Goal: Book appointment/travel/reservation

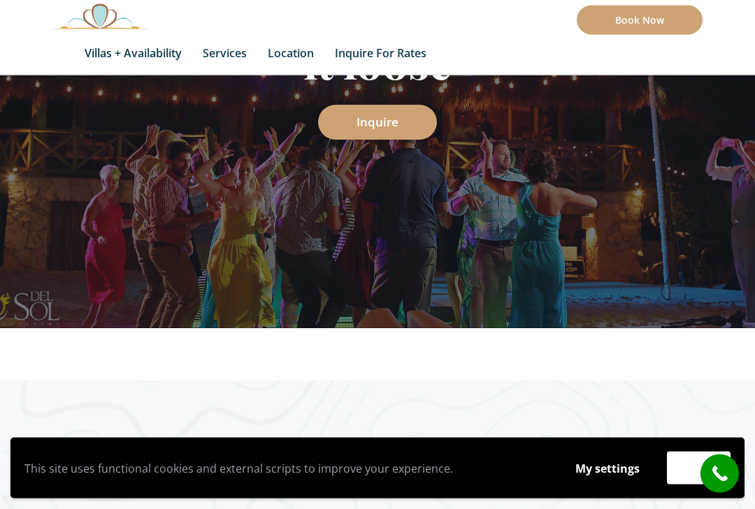
scroll to position [324, 0]
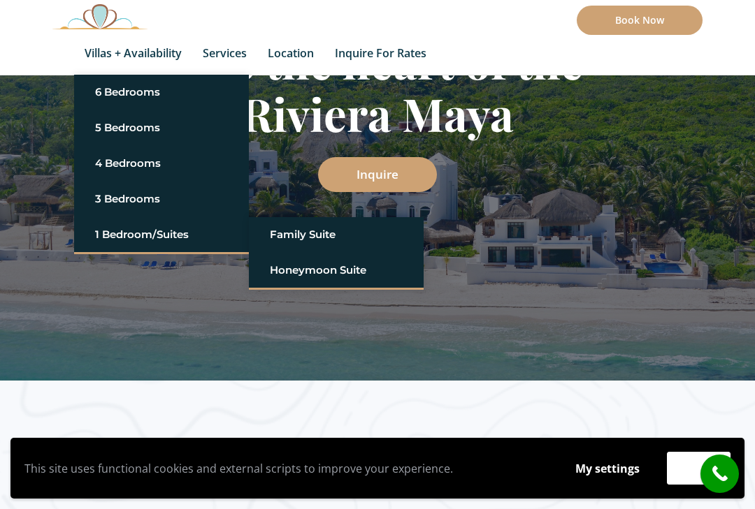
click at [141, 241] on link "1 Bedroom/Suites" at bounding box center [161, 234] width 133 height 25
click at [303, 235] on link "Family Suite" at bounding box center [336, 234] width 133 height 25
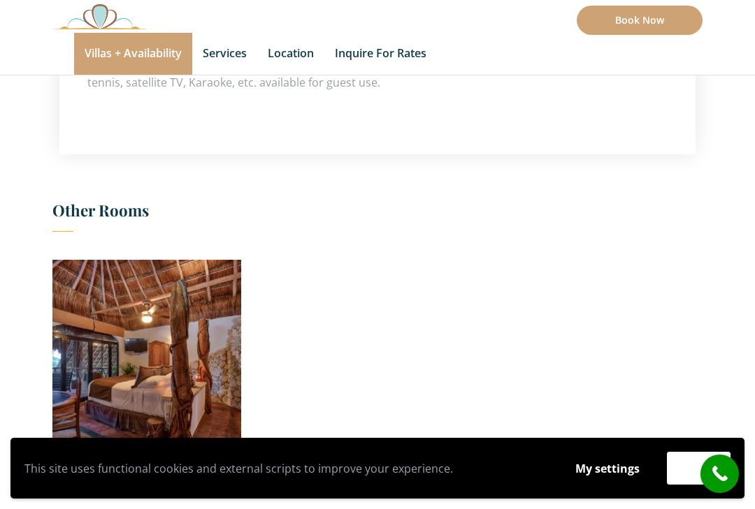
scroll to position [874, 0]
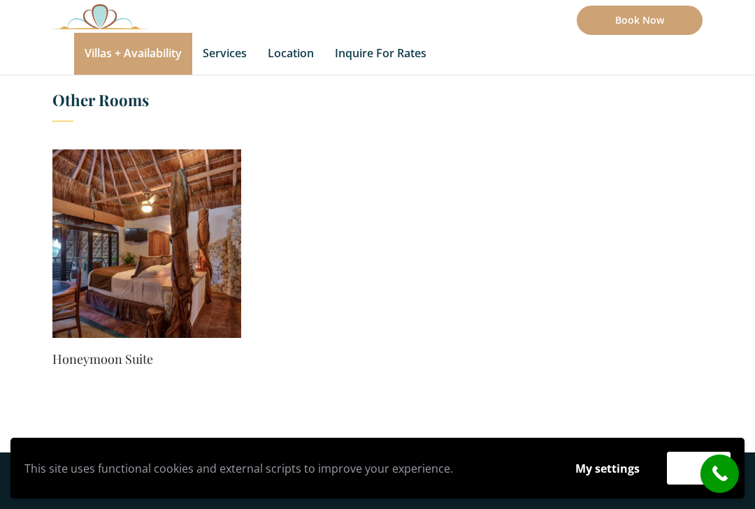
click at [66, 270] on img at bounding box center [146, 244] width 189 height 189
click at [77, 266] on img at bounding box center [146, 244] width 189 height 189
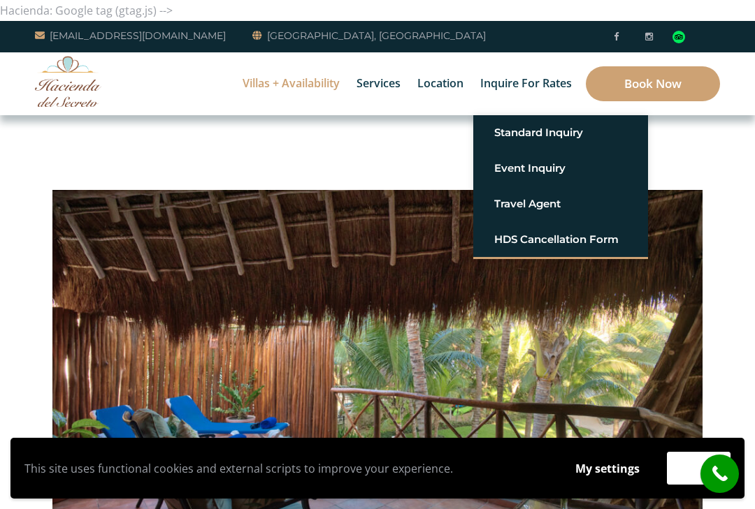
click at [549, 135] on link "Standard Inquiry" at bounding box center [560, 132] width 133 height 25
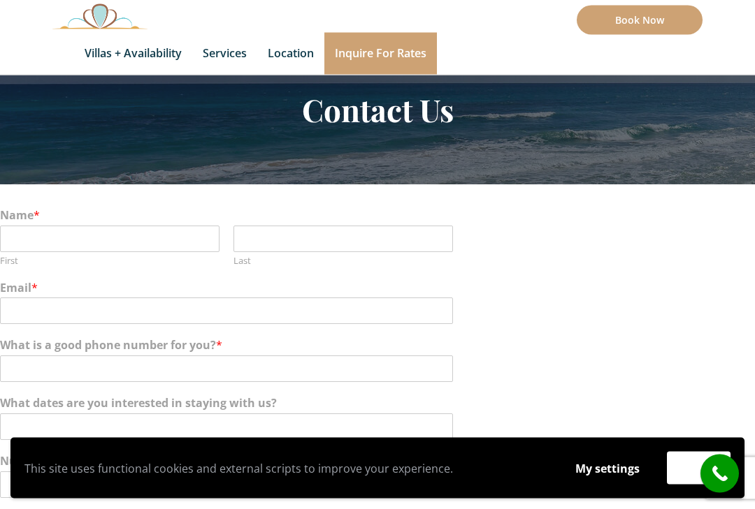
scroll to position [60, 0]
